Goal: Task Accomplishment & Management: Manage account settings

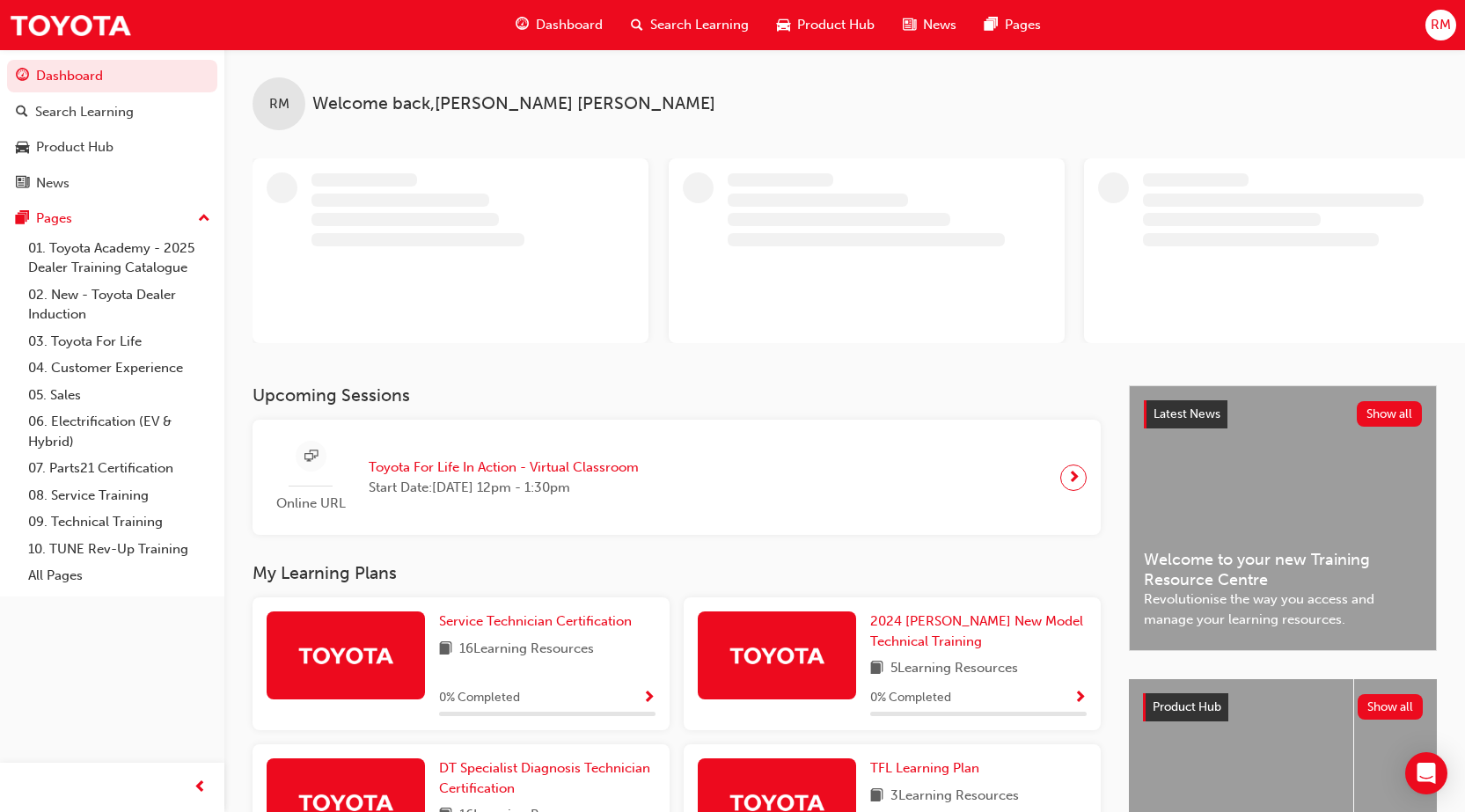
click at [1428, 29] on div "RM" at bounding box center [1440, 25] width 31 height 31
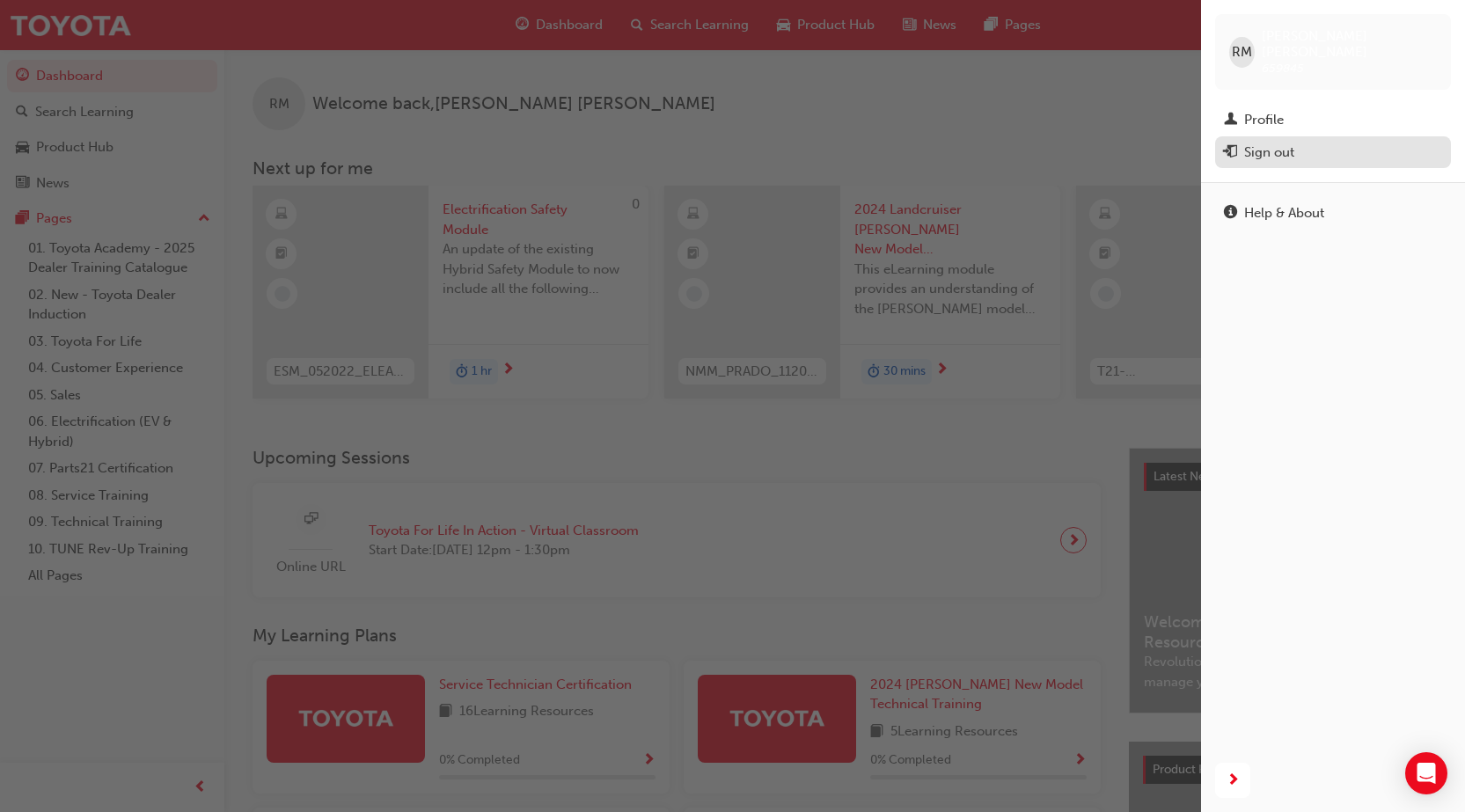
click at [1293, 143] on div "Sign out" at bounding box center [1269, 153] width 50 height 21
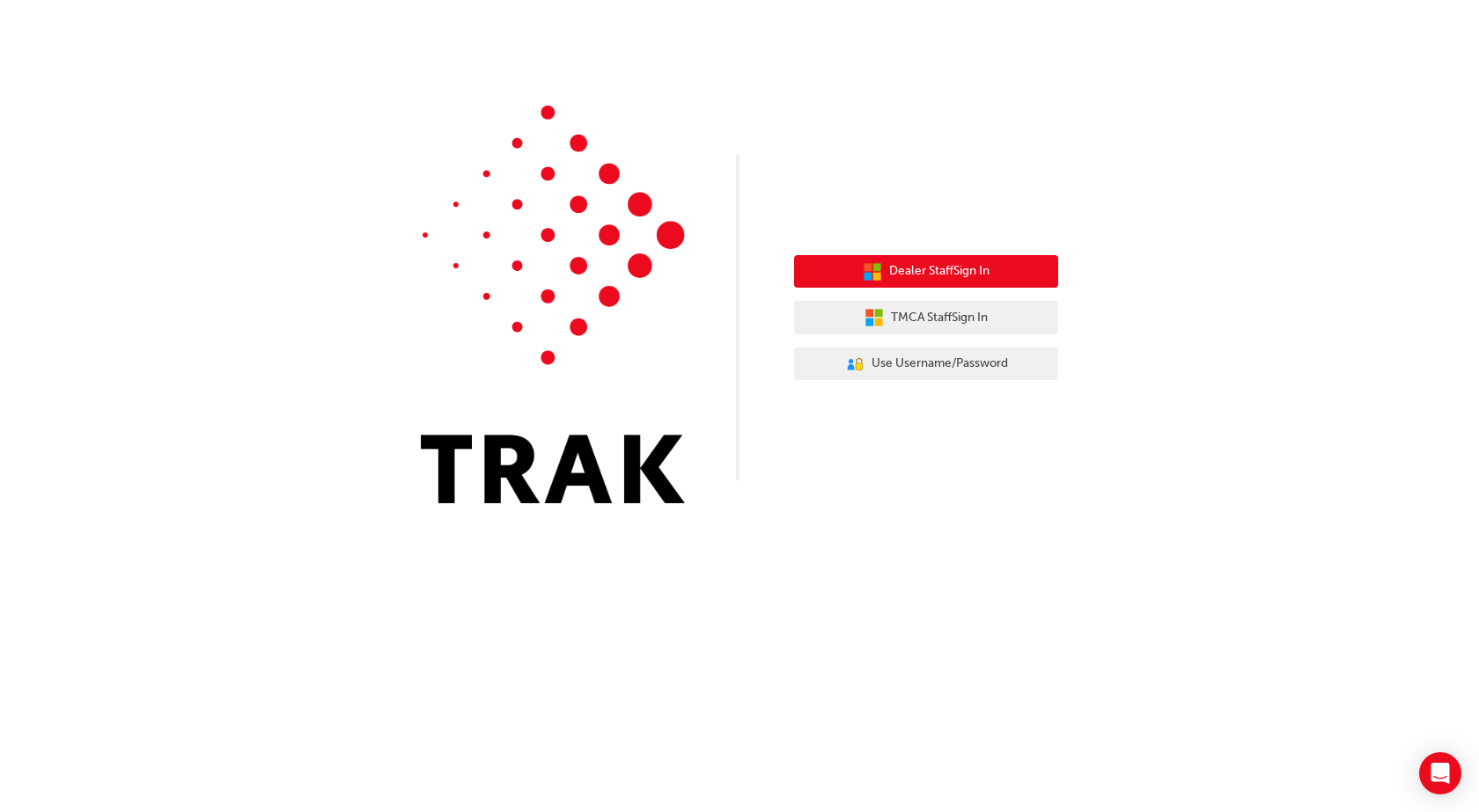
click at [989, 269] on span "Dealer Staff Sign In" at bounding box center [940, 271] width 101 height 21
click at [956, 275] on span "Dealer Staff Sign In" at bounding box center [940, 271] width 101 height 21
